Goal: Task Accomplishment & Management: Use online tool/utility

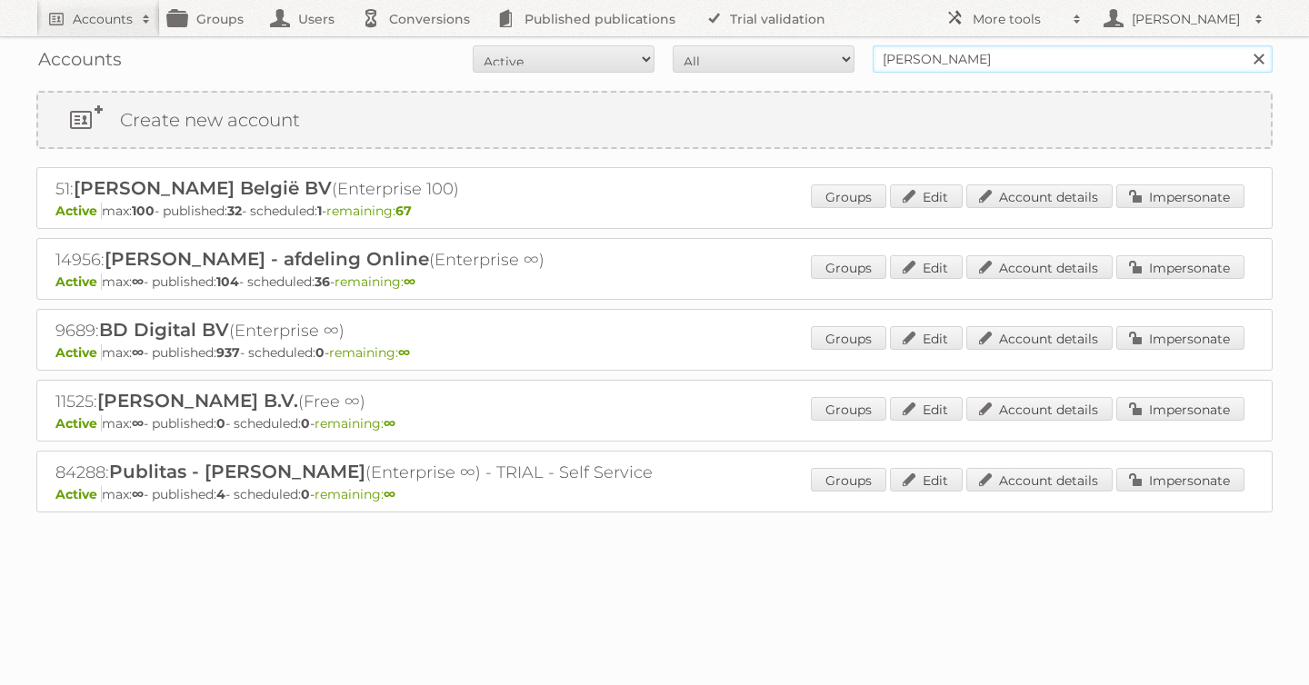
drag, startPoint x: 0, startPoint y: 0, endPoint x: 506, endPoint y: 49, distance: 508.7
click at [545, 49] on form "All Active Expired Pending All Paid Trials Self service [PERSON_NAME] Search" at bounding box center [654, 58] width 1236 height 27
type input "disney"
click at [1244, 45] on input "Search" at bounding box center [1257, 58] width 27 height 27
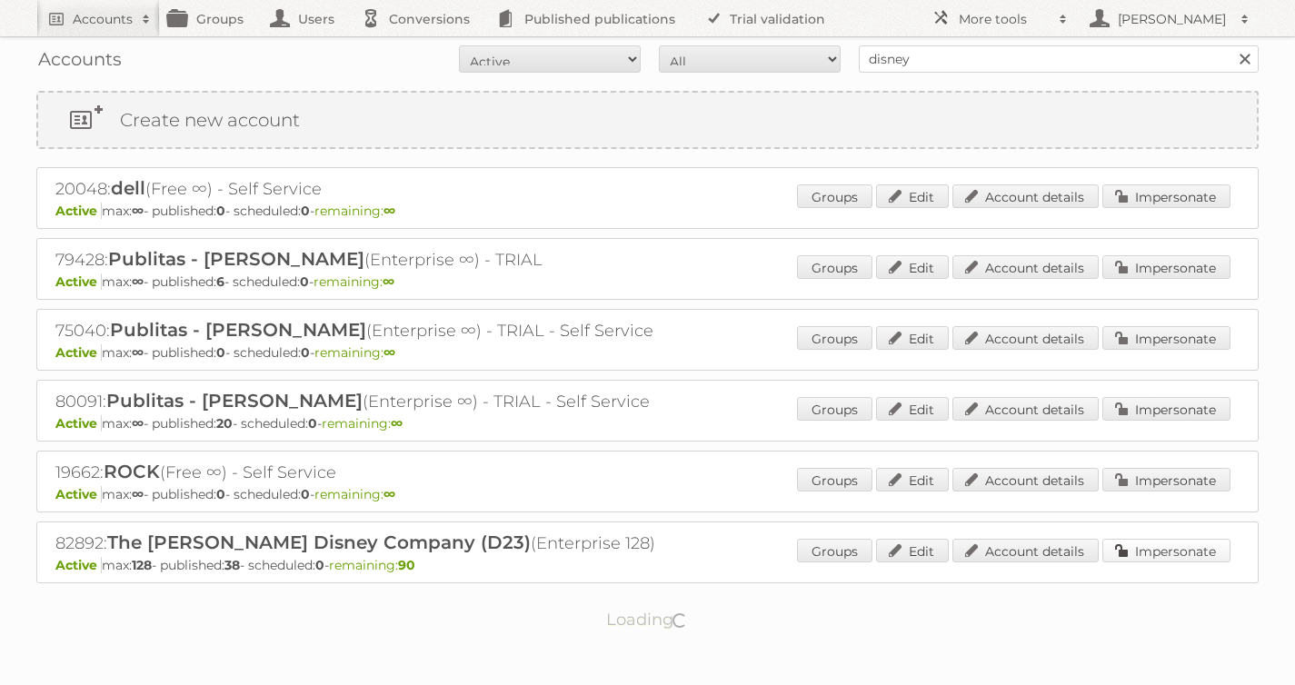
click at [1153, 553] on link "Impersonate" at bounding box center [1167, 551] width 128 height 24
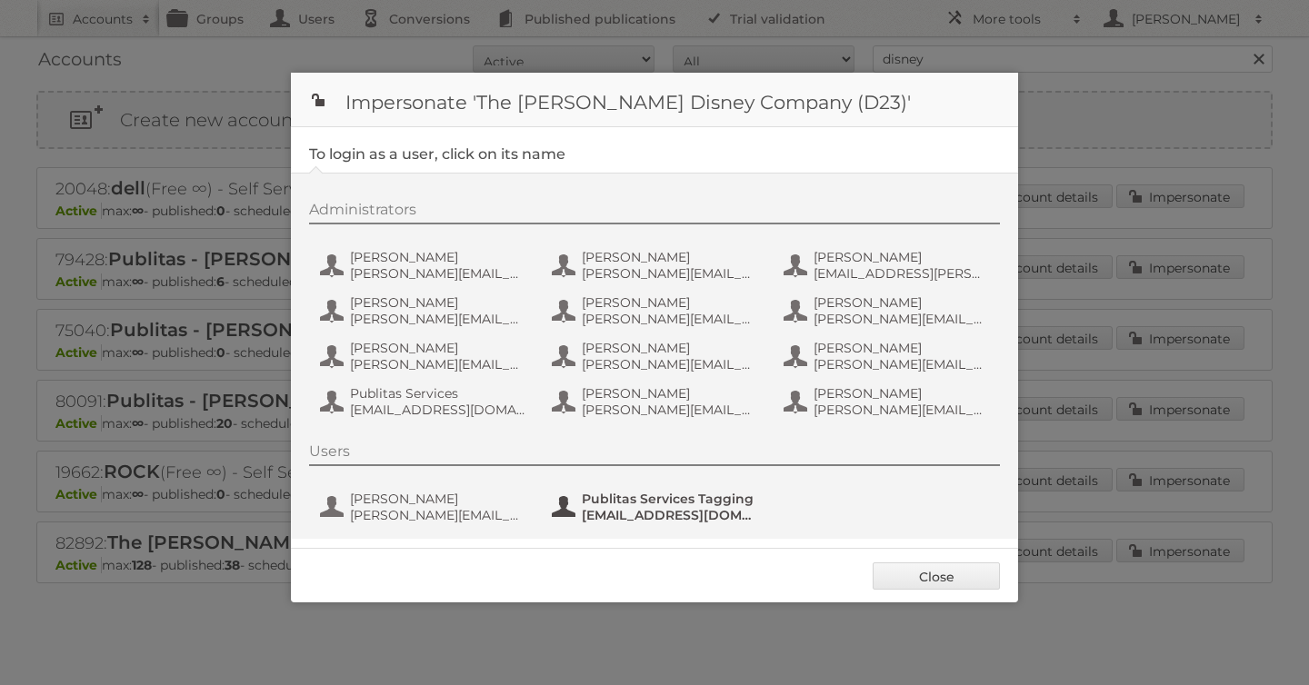
click at [634, 502] on span "Publitas Services Tagging" at bounding box center [670, 499] width 176 height 16
